Goal: Task Accomplishment & Management: Manage account settings

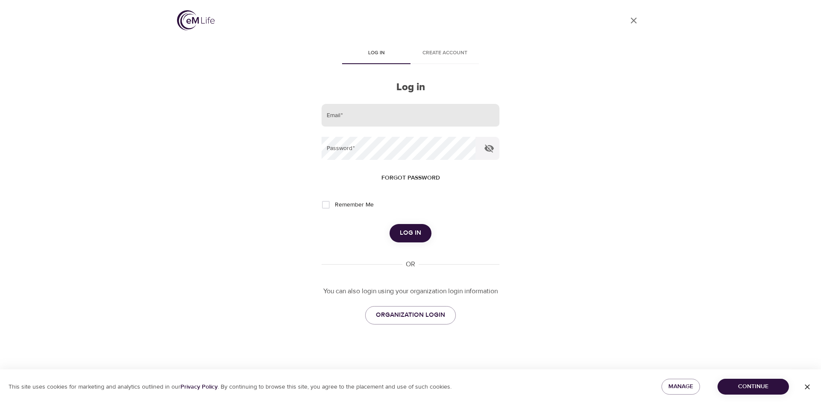
click at [307, 108] on input "email" at bounding box center [410, 115] width 178 height 23
type input "[PERSON_NAME][EMAIL_ADDRESS][PERSON_NAME][DOMAIN_NAME]"
click at [307, 108] on button "Log in" at bounding box center [410, 233] width 42 height 18
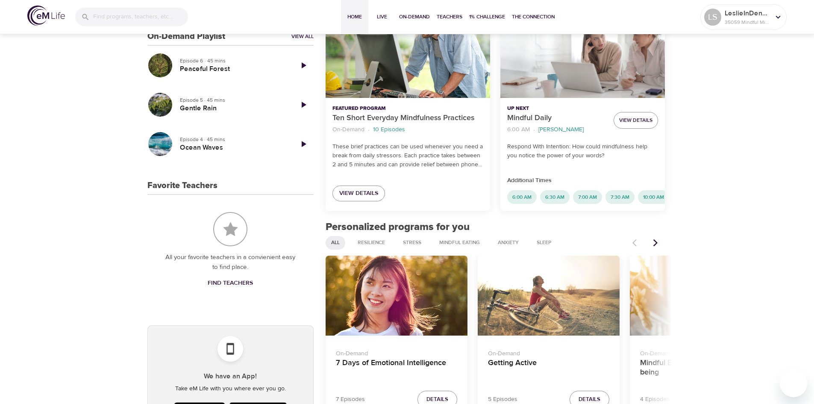
scroll to position [262, 0]
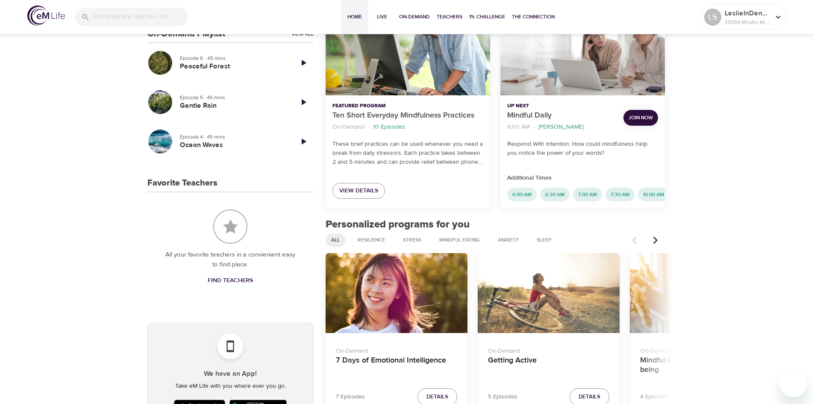
click at [307, 108] on span "Join Now" at bounding box center [641, 117] width 24 height 9
